Goal: Transaction & Acquisition: Purchase product/service

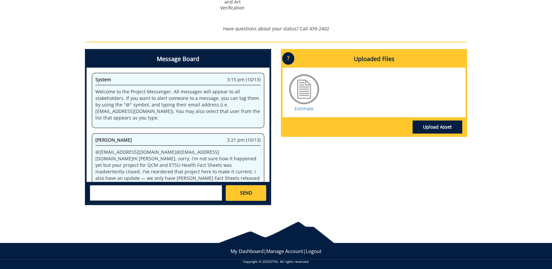
scroll to position [78, 0]
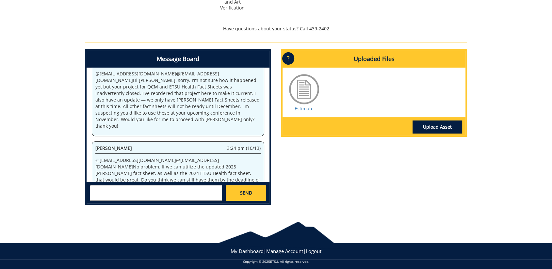
click at [406, 22] on div "Project Timeline Estimating Estimate and Art Verification" at bounding box center [276, 5] width 392 height 62
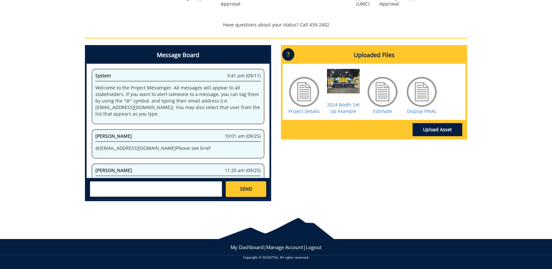
scroll to position [1343, 0]
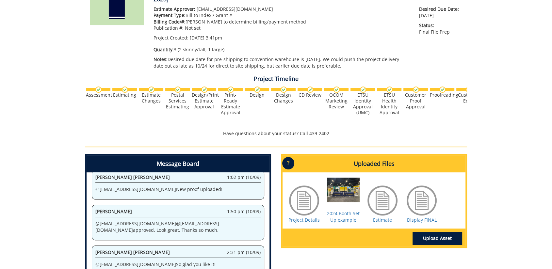
scroll to position [3, 0]
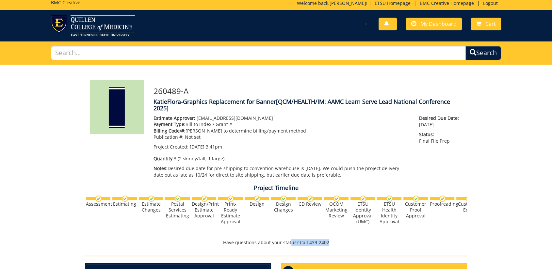
drag, startPoint x: 323, startPoint y: 237, endPoint x: 483, endPoint y: 240, distance: 160.3
click at [483, 240] on div "260489-A KatieFlora-Graphics Replacement for Banner [QCM/HEALTH/IM: AAMC Learn …" at bounding box center [276, 244] width 552 height 359
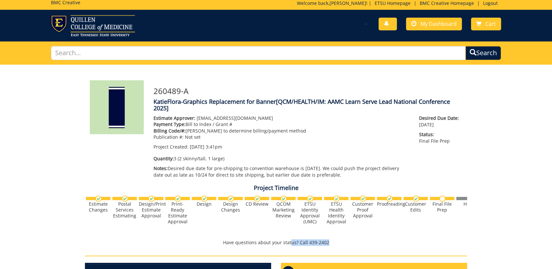
scroll to position [0, 256]
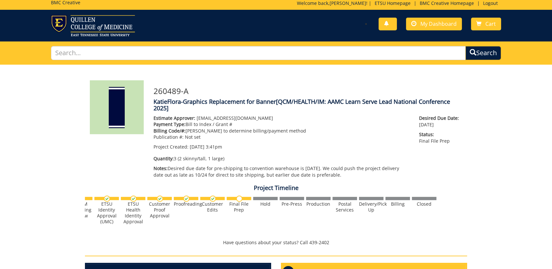
click at [505, 212] on div "260489-A KatieFlora-Graphics Replacement for Banner [QCM/HEALTH/IM: AAMC Learn …" at bounding box center [276, 244] width 552 height 359
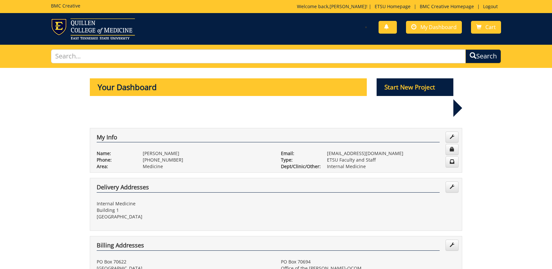
scroll to position [290, 0]
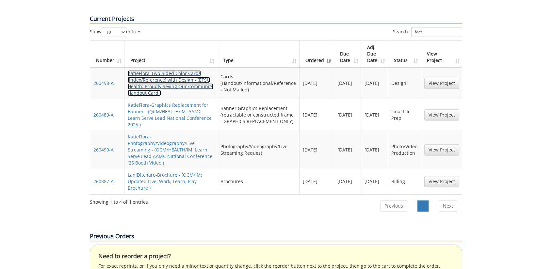
click at [166, 70] on link "KatieFlora-Two-Sided Color Cards (Index/Reference) with Design - (ETSU Health: …" at bounding box center [171, 83] width 86 height 26
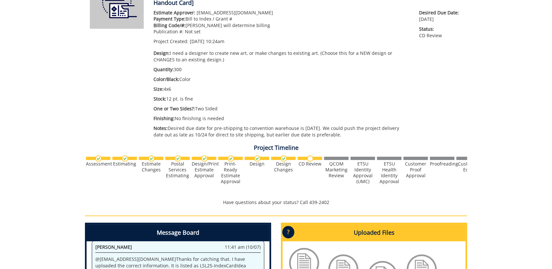
scroll to position [286, 0]
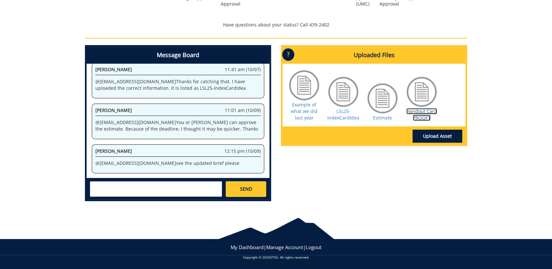
click at [422, 115] on link "Handout Card PROOF1" at bounding box center [421, 114] width 31 height 13
click at [392, 183] on div "Message Board System 10:24 am (09/12) Welcome to the Project Messenger. All mes…" at bounding box center [276, 125] width 392 height 161
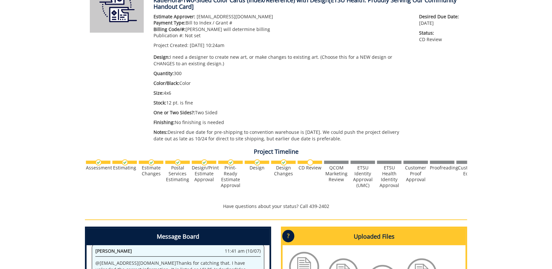
scroll to position [0, 0]
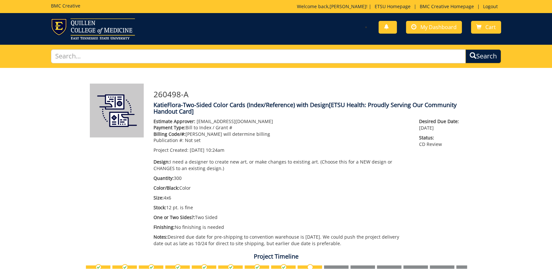
click at [356, 213] on div "Estimate Approver: forrestd@etsu.edu Payment Type: Bill to Index / Grant # Bill…" at bounding box center [281, 184] width 265 height 132
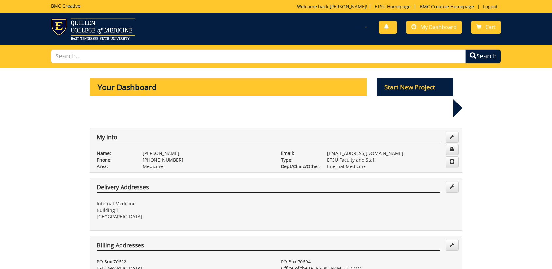
scroll to position [290, 0]
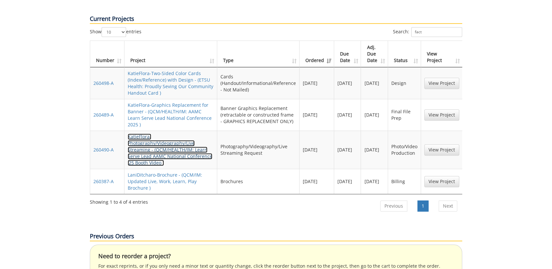
click at [151, 134] on link "KatieFlora-Photography/Videography/Live Streaming - (QCM/HEALTH/IM: Learn Serve…" at bounding box center [170, 150] width 85 height 32
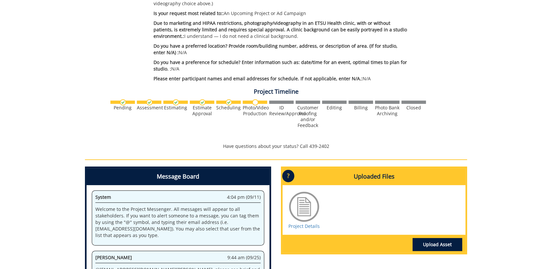
scroll to position [303, 0]
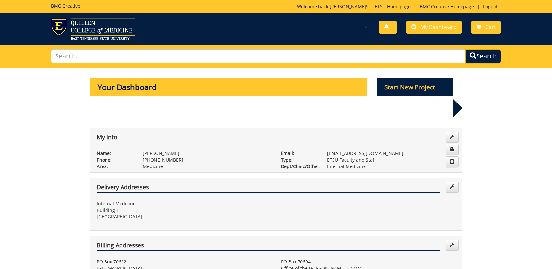
scroll to position [290, 0]
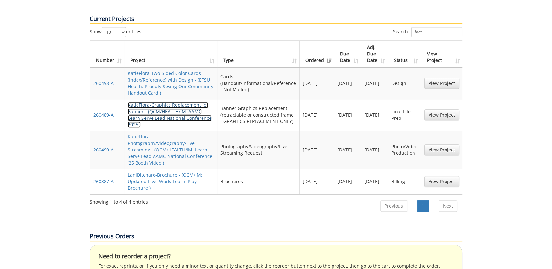
click at [139, 102] on link "KatieFlora-Graphics Replacement for Banner - (QCM/HEALTH/IM: AAMC Learn Serve L…" at bounding box center [170, 115] width 84 height 26
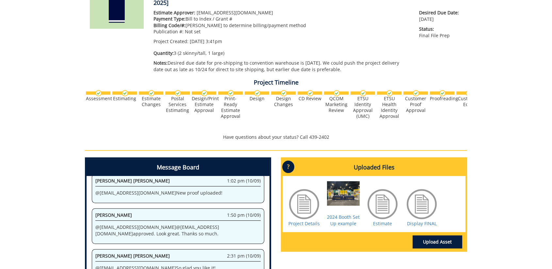
scroll to position [145, 0]
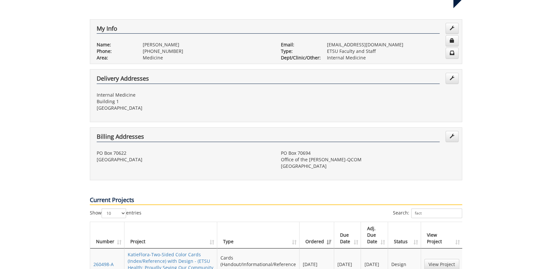
scroll to position [217, 0]
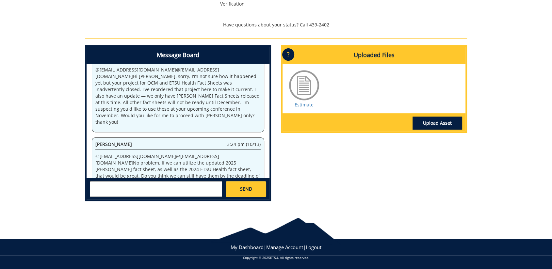
scroll to position [149, 0]
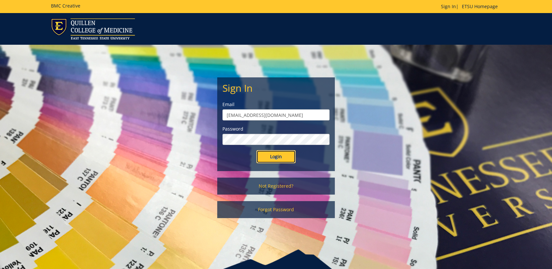
click at [284, 153] on input "Login" at bounding box center [275, 156] width 39 height 13
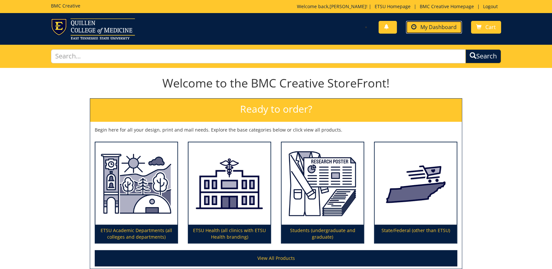
click at [428, 29] on span "My Dashboard" at bounding box center [438, 27] width 36 height 7
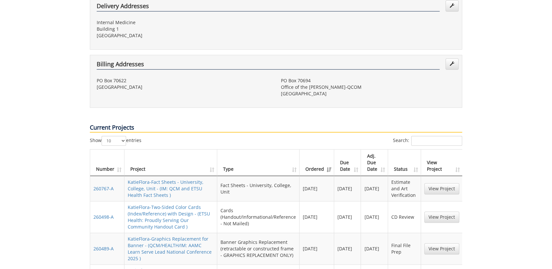
scroll to position [254, 0]
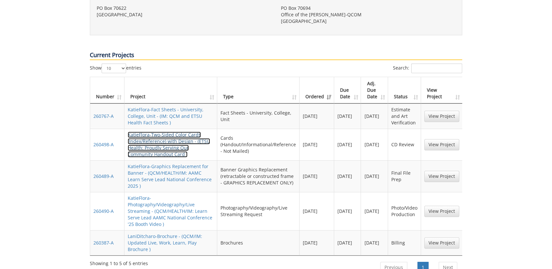
click at [154, 132] on link "KatieFlora-Two-Sided Color Cards (Index/Reference) with Design - (ETSU Health: …" at bounding box center [169, 145] width 82 height 26
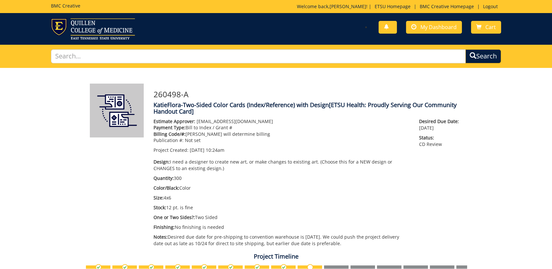
scroll to position [114, 0]
drag, startPoint x: 253, startPoint y: 193, endPoint x: 247, endPoint y: 184, distance: 10.3
click at [247, 184] on div "Estimate Approver: forrestd@etsu.edu Payment Type: Bill to Index / Grant # Bill…" at bounding box center [281, 184] width 265 height 132
click at [213, 150] on span "09/12/2025 10:24am" at bounding box center [207, 150] width 35 height 6
click at [245, 152] on p "Project Created: 09/12/2025 10:24am" at bounding box center [281, 150] width 256 height 7
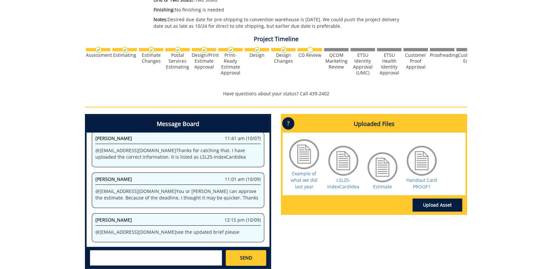
scroll to position [254, 0]
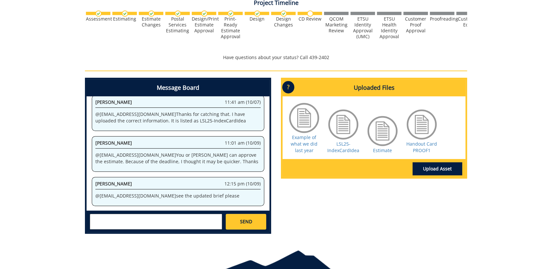
click at [174, 220] on textarea at bounding box center [156, 222] width 132 height 16
click at [350, 211] on div "Message Board System 10:24 am (09/12) Welcome to the Project Messenger. All mes…" at bounding box center [276, 158] width 392 height 161
click at [183, 167] on div "Fred Conley 11:01 am (10/09) @ floramoore@etsu.edu You or Donna can approve the…" at bounding box center [178, 154] width 172 height 36
drag, startPoint x: 334, startPoint y: 188, endPoint x: 382, endPoint y: 166, distance: 53.2
click at [335, 188] on div "Message Board System 10:24 am (09/12) Welcome to the Project Messenger. All mes…" at bounding box center [276, 158] width 392 height 161
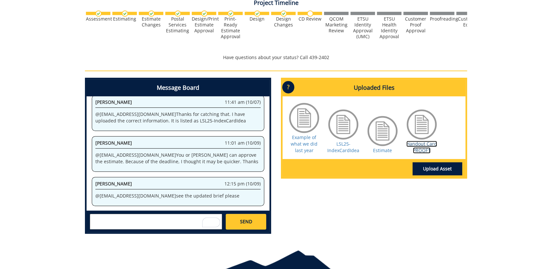
click at [418, 147] on link "Handout Card PROOF1" at bounding box center [421, 147] width 31 height 13
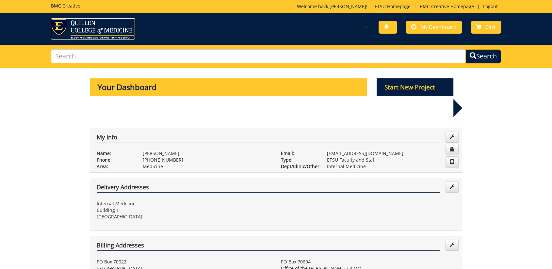
click at [64, 26] on img at bounding box center [93, 28] width 84 height 21
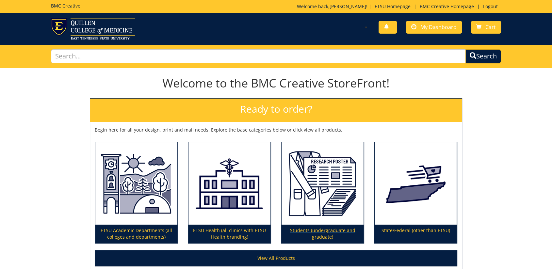
scroll to position [36, 0]
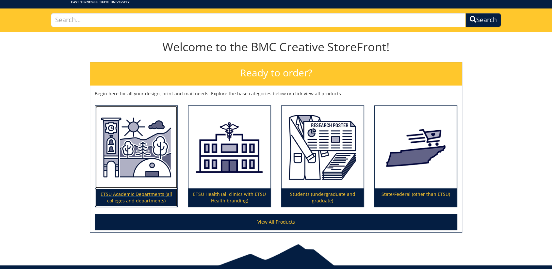
click at [152, 197] on p "ETSU Academic Departments (all colleges and departments)" at bounding box center [136, 197] width 82 height 18
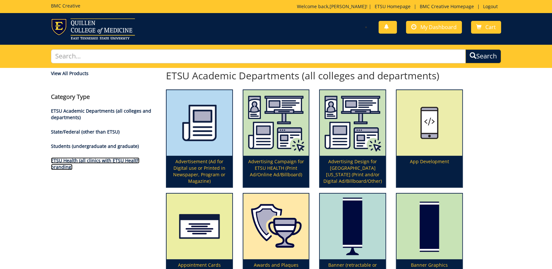
drag, startPoint x: 80, startPoint y: 159, endPoint x: 86, endPoint y: 160, distance: 5.2
click at [80, 159] on link "ETSU Health (all clinics with ETSU Health branding)" at bounding box center [95, 163] width 88 height 13
click at [80, 37] on img at bounding box center [93, 28] width 84 height 21
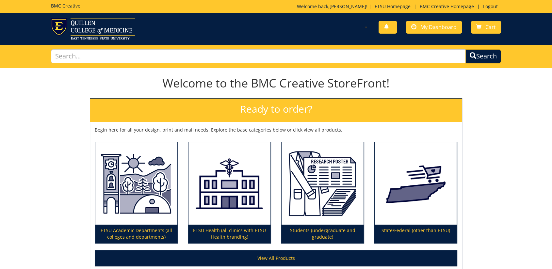
scroll to position [63, 0]
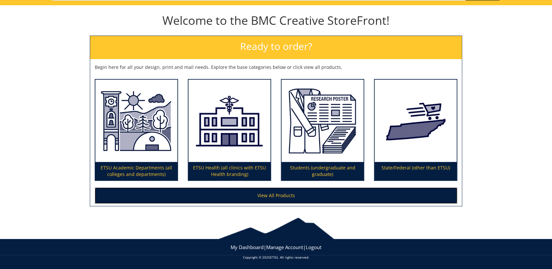
click at [289, 197] on link "View All Products" at bounding box center [276, 195] width 362 height 16
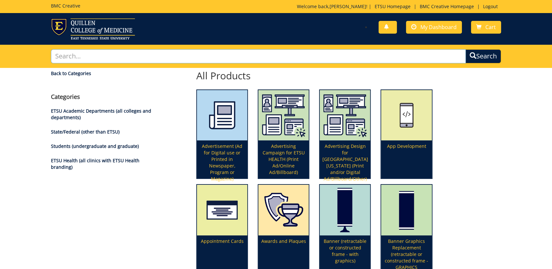
click at [214, 54] on input "text" at bounding box center [258, 56] width 415 height 14
type input "door"
click at [484, 56] on button "Search" at bounding box center [482, 56] width 37 height 15
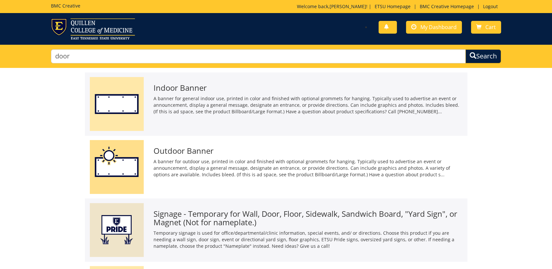
drag, startPoint x: 182, startPoint y: 66, endPoint x: 173, endPoint y: 62, distance: 9.8
click at [179, 63] on div "door Search" at bounding box center [276, 56] width 460 height 23
drag, startPoint x: 145, startPoint y: 57, endPoint x: 40, endPoint y: 61, distance: 104.9
click at [40, 61] on div "door Search" at bounding box center [276, 56] width 552 height 23
type input "nameplate"
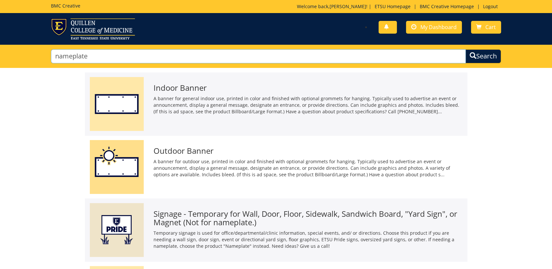
click at [465, 49] on button "Search" at bounding box center [483, 56] width 36 height 14
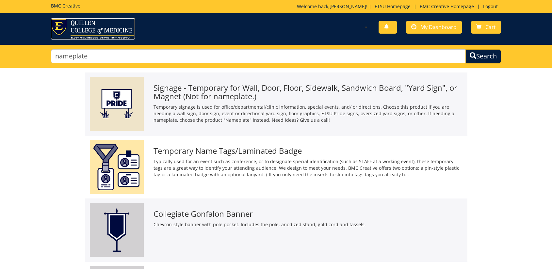
click at [60, 24] on img at bounding box center [93, 28] width 84 height 21
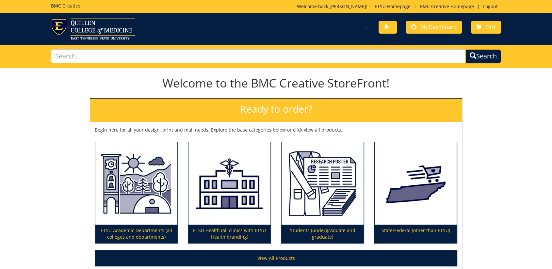
scroll to position [63, 0]
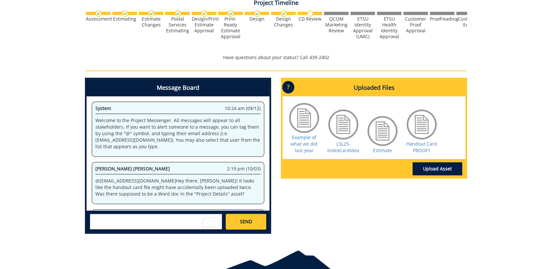
scroll to position [114, 0]
